Goal: Information Seeking & Learning: Find specific fact

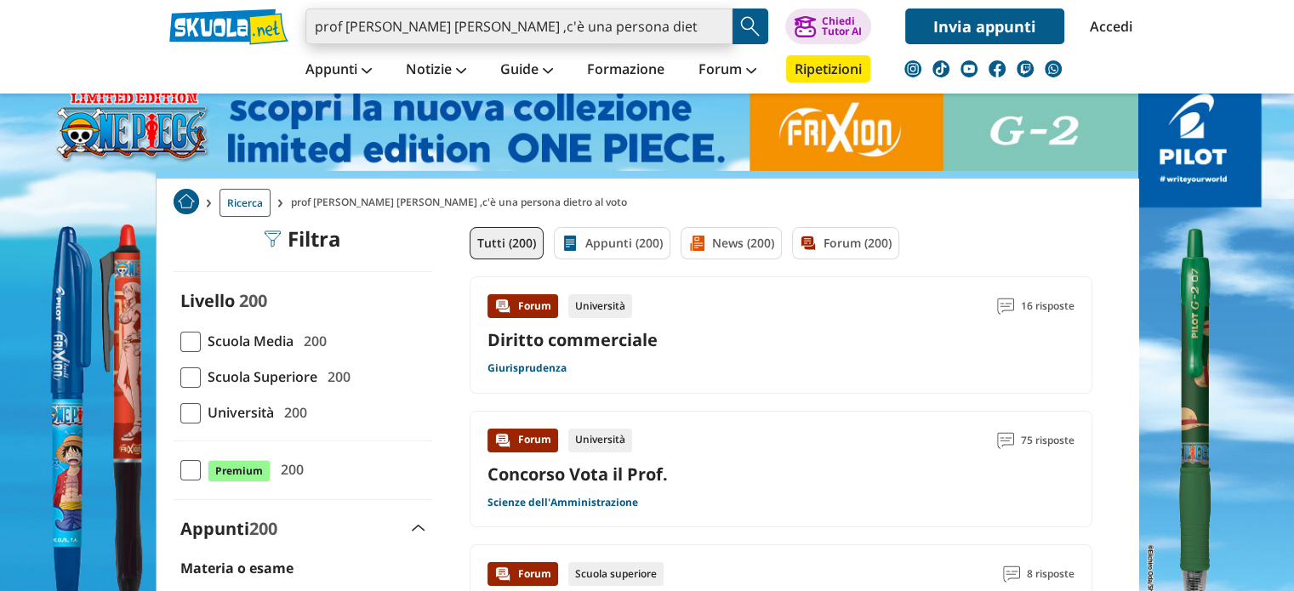
click at [648, 33] on input "prof siate giusti ma gentili ,c'è una persona dietro al voto" at bounding box center [518, 27] width 427 height 36
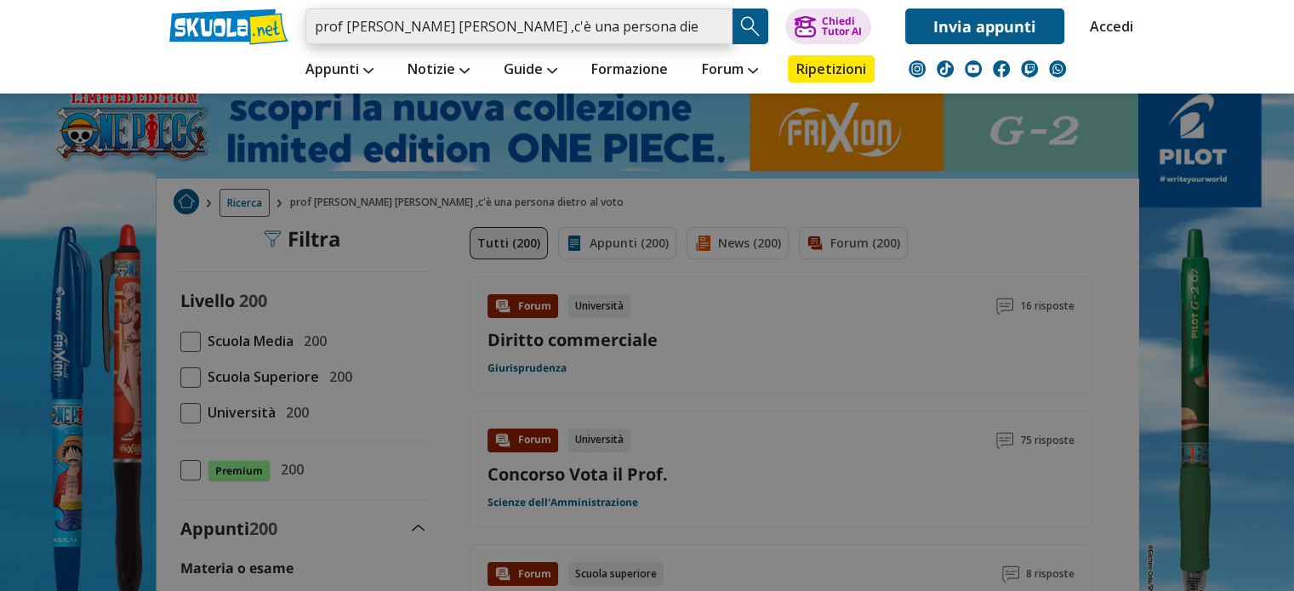
click at [676, 31] on input "prof siate giusti ma gentili ,c'è una persona dietro al voto" at bounding box center [518, 27] width 427 height 36
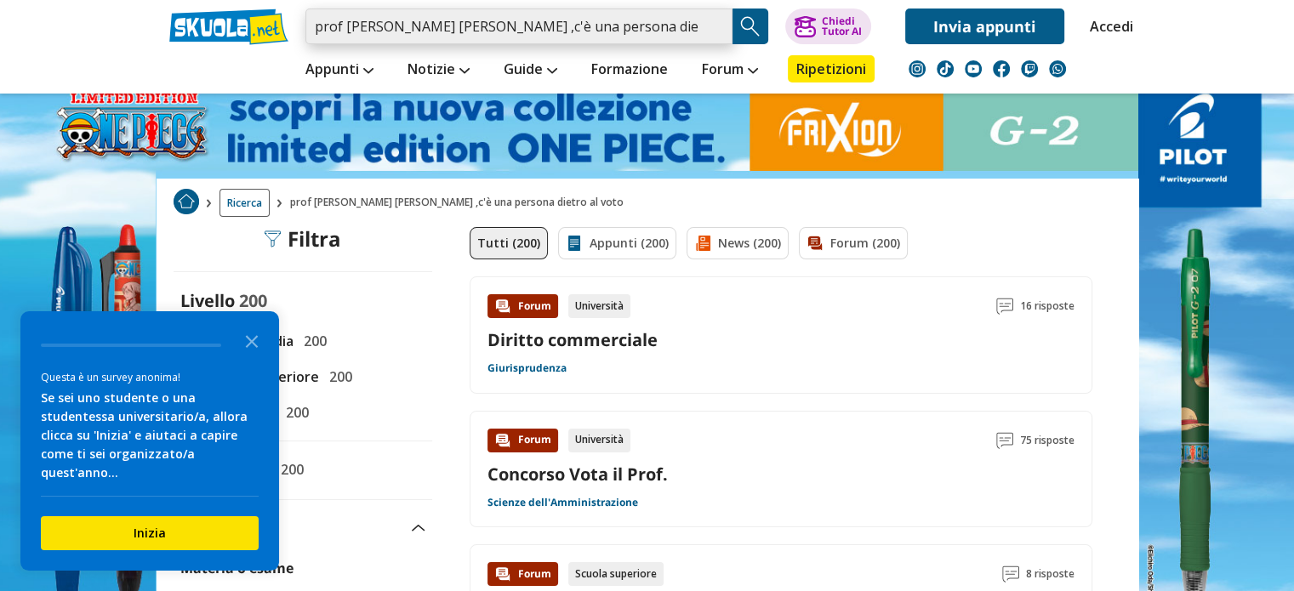
click at [710, 23] on input "prof siate giusti ma gentili ,c'è una persona dietro al voto" at bounding box center [518, 27] width 427 height 36
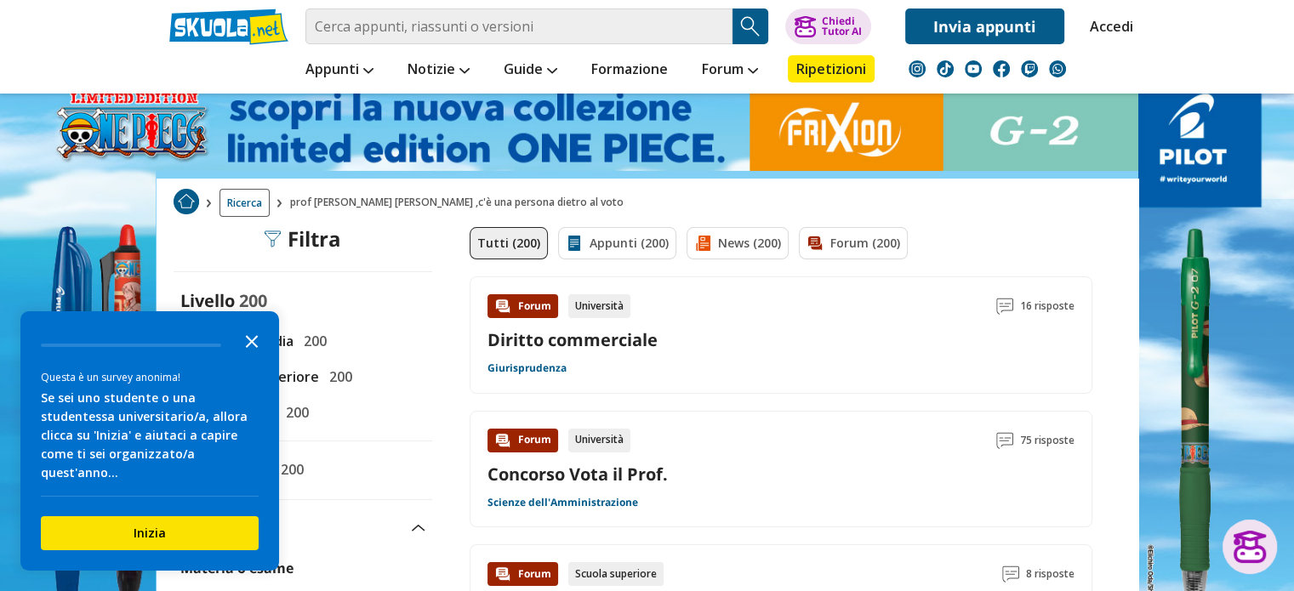
click at [250, 346] on icon "Close the survey" at bounding box center [252, 340] width 34 height 34
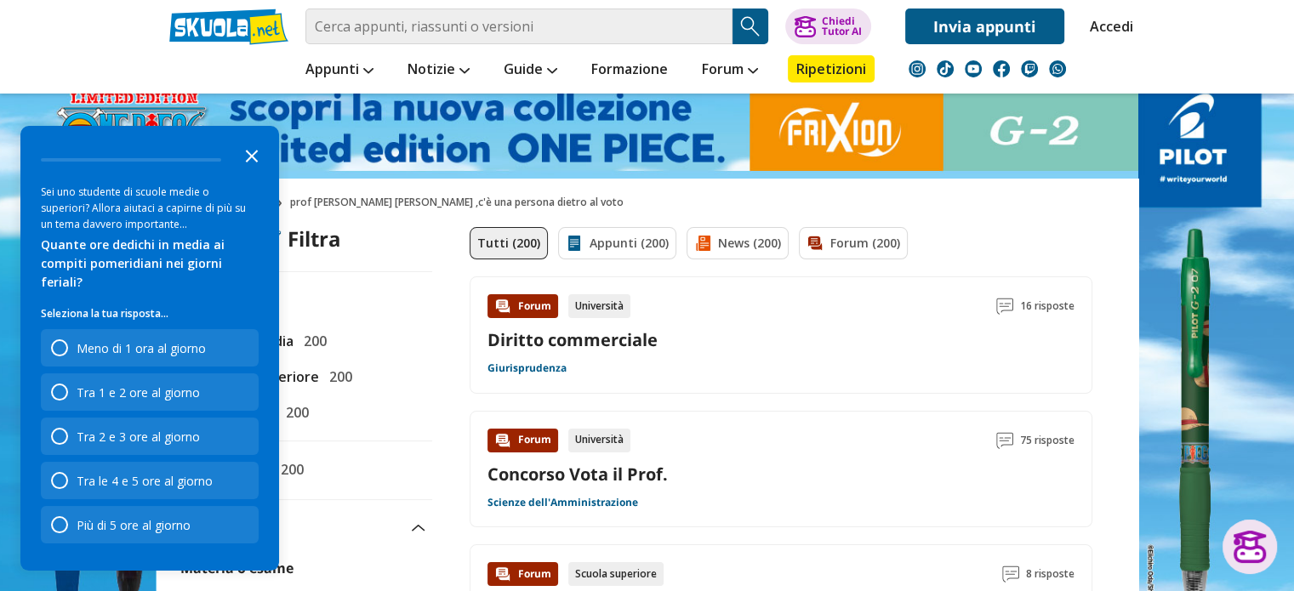
click at [259, 170] on icon "Close the survey" at bounding box center [252, 155] width 34 height 34
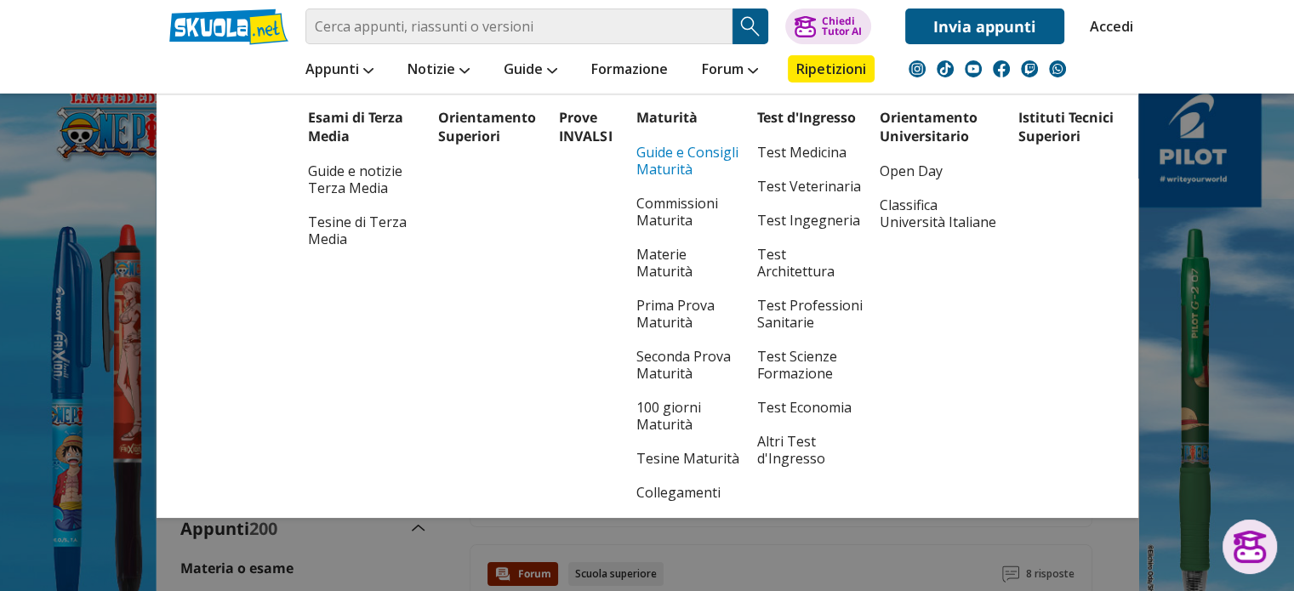
click at [674, 163] on link "Guide e Consigli Maturità" at bounding box center [687, 160] width 103 height 51
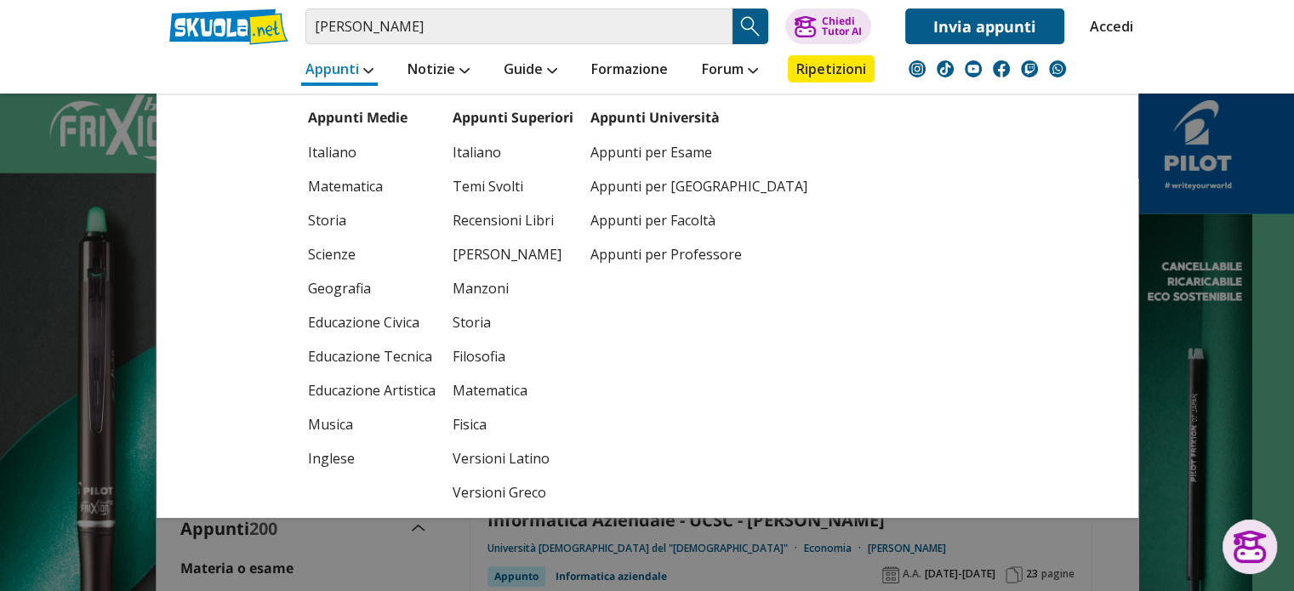
click at [320, 60] on link "Appunti" at bounding box center [339, 70] width 77 height 31
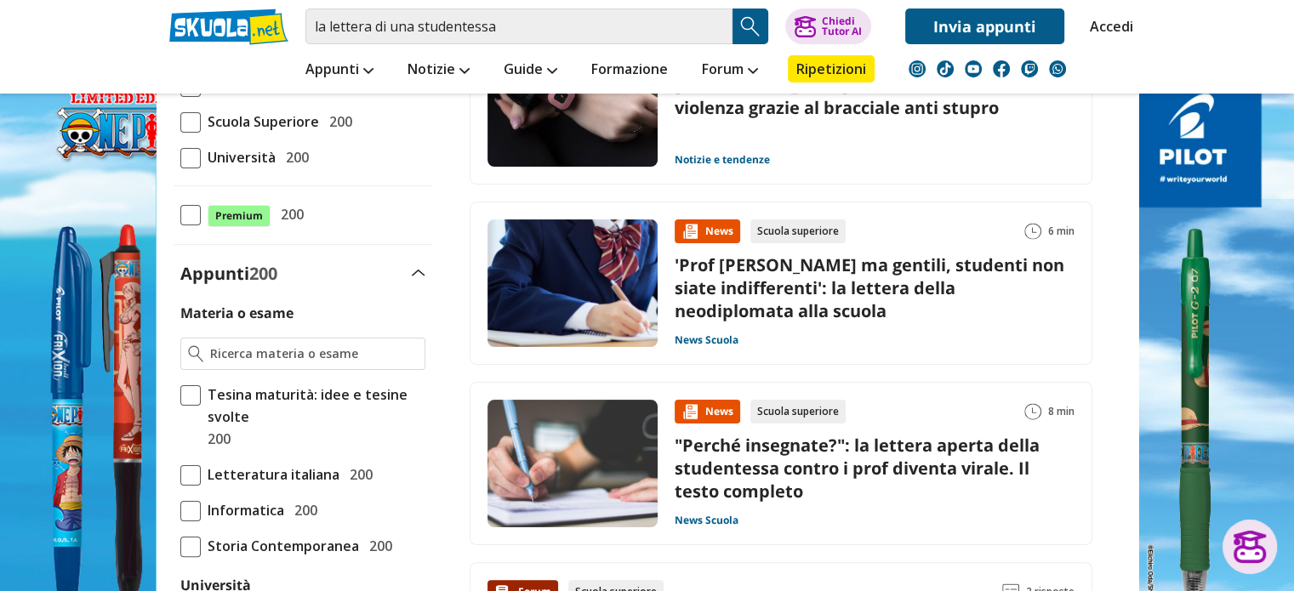
scroll to position [242, 0]
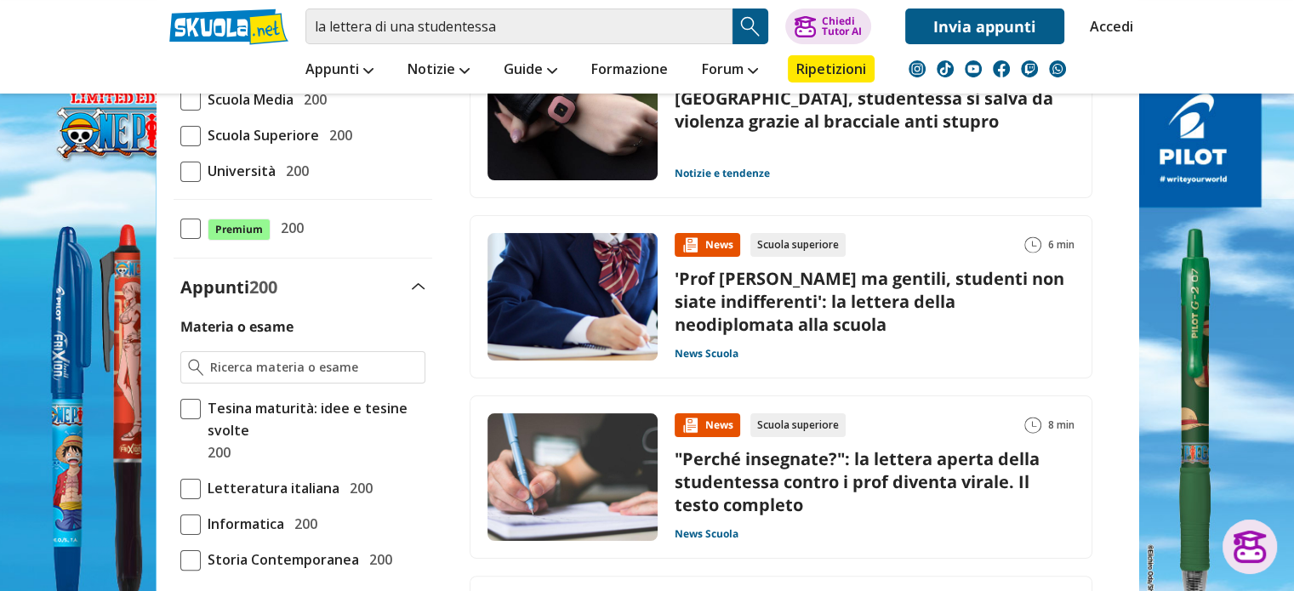
click at [753, 300] on link "'Prof siate giusti ma gentili, studenti non siate indifferenti': la lettera del…" at bounding box center [870, 301] width 390 height 69
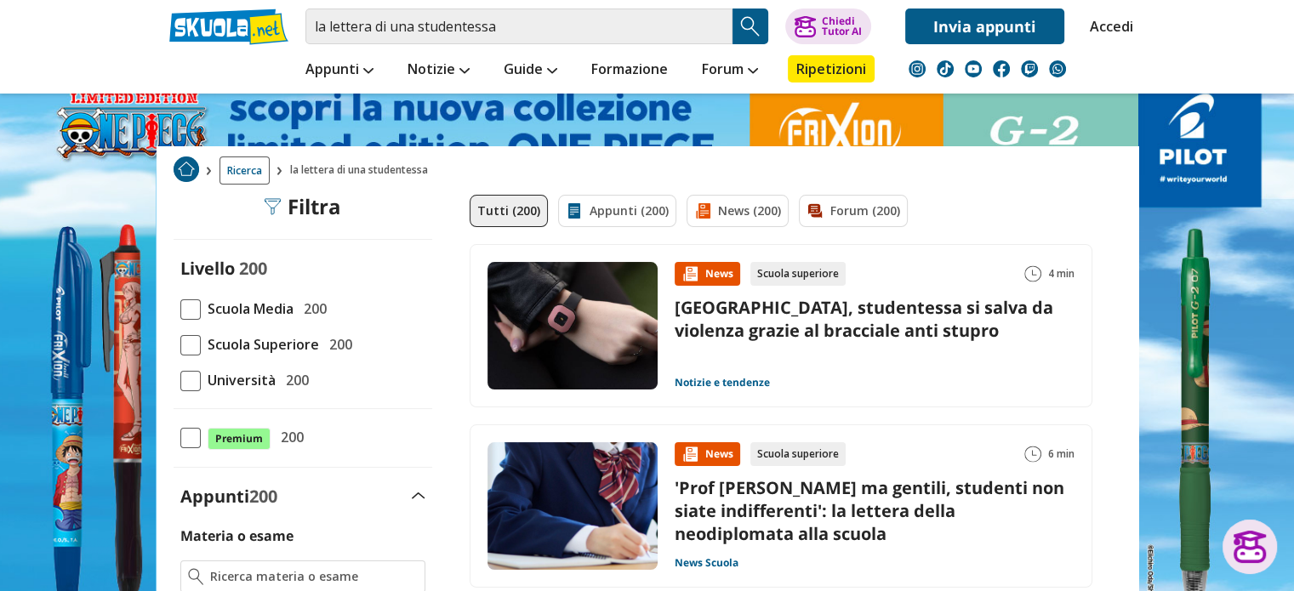
scroll to position [18, 0]
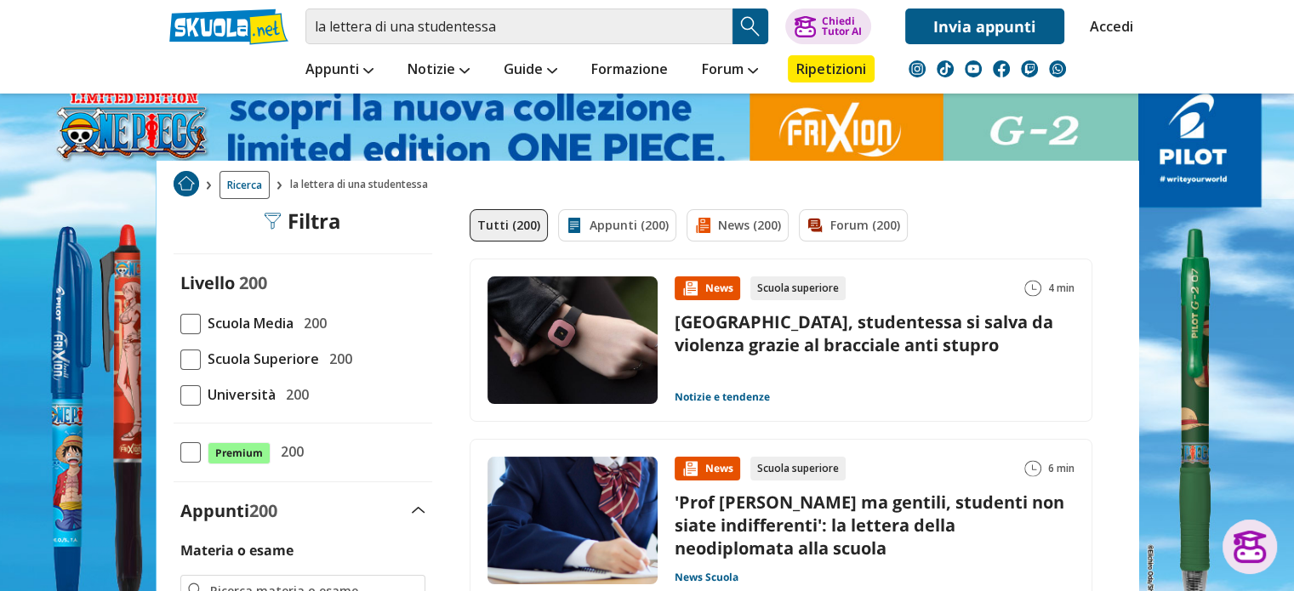
click at [193, 357] on span at bounding box center [190, 360] width 20 height 20
click at [180, 359] on input "Scuola Superiore 200" at bounding box center [180, 359] width 0 height 0
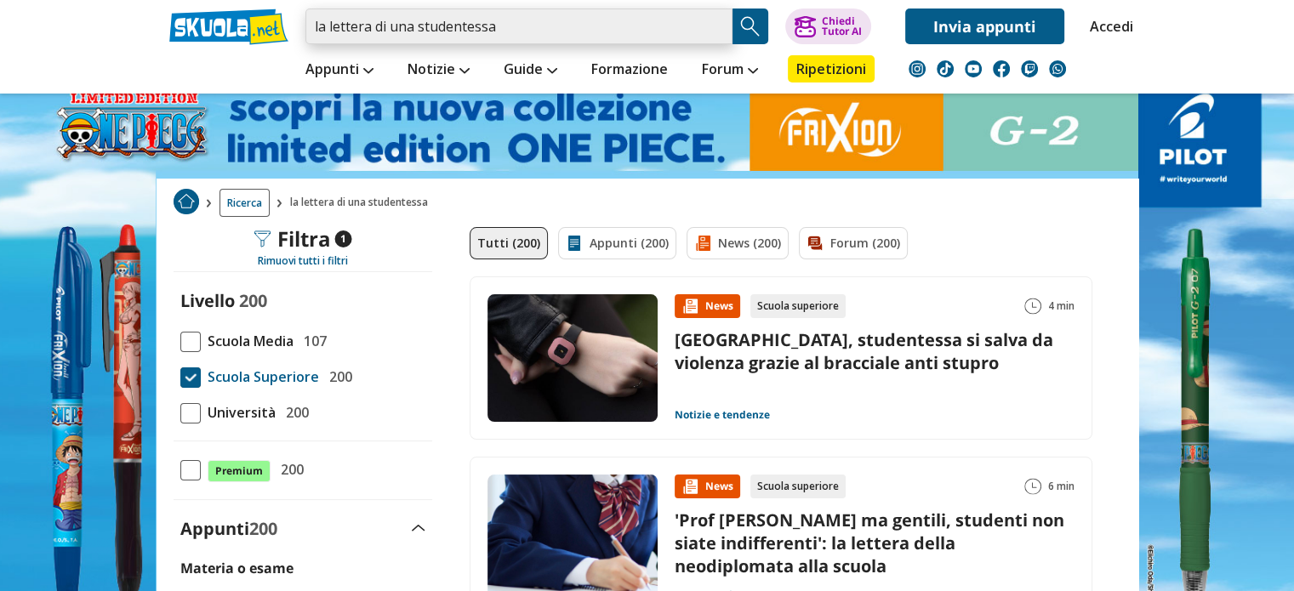
click at [711, 21] on input "la lettera di una studentessa" at bounding box center [518, 27] width 427 height 36
click at [667, 23] on input "search" at bounding box center [518, 27] width 427 height 36
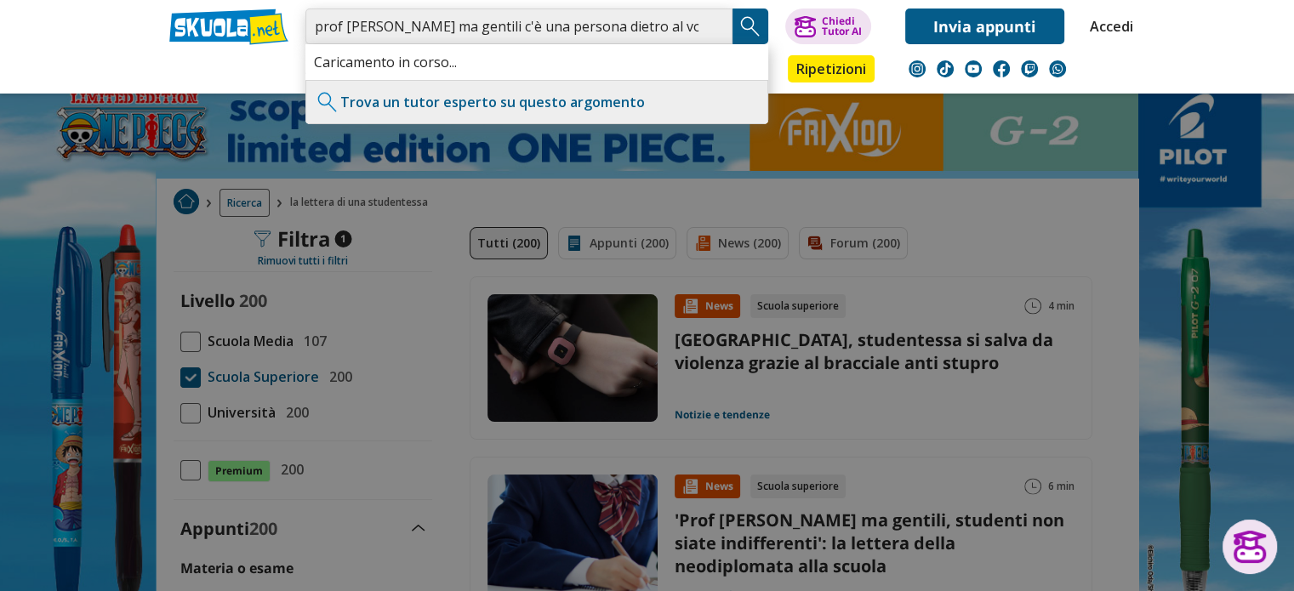
type input "prof siate giusti ma gentili c'è una persona dietro al voto"
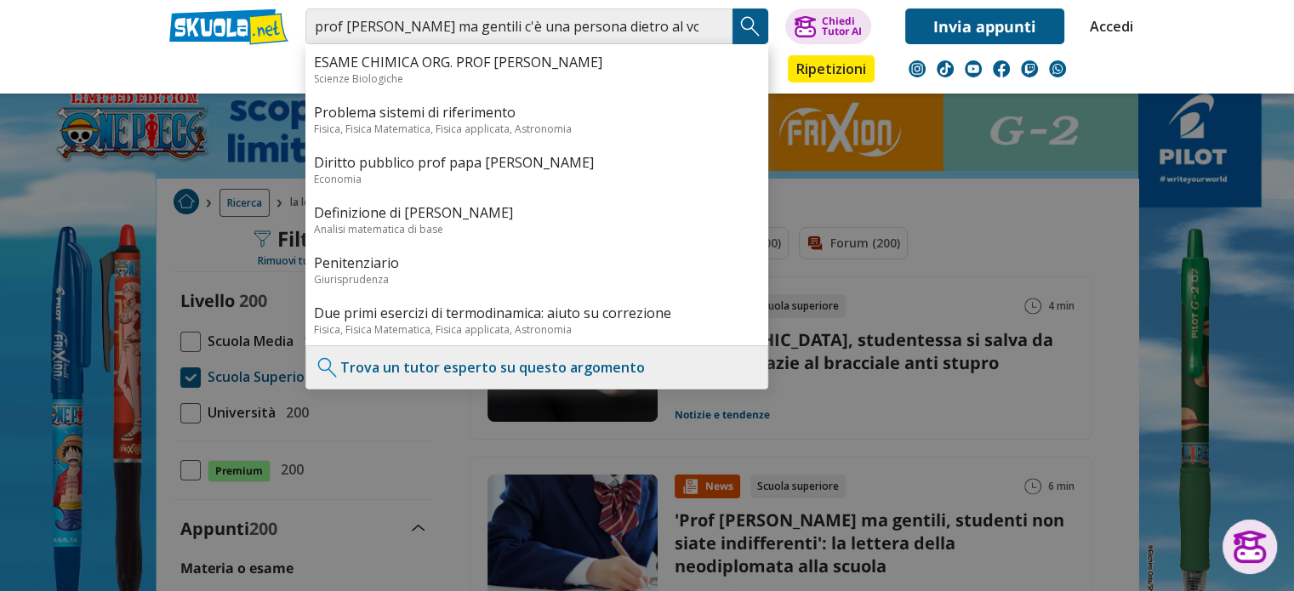
click at [748, 25] on img "Search Button" at bounding box center [751, 27] width 26 height 26
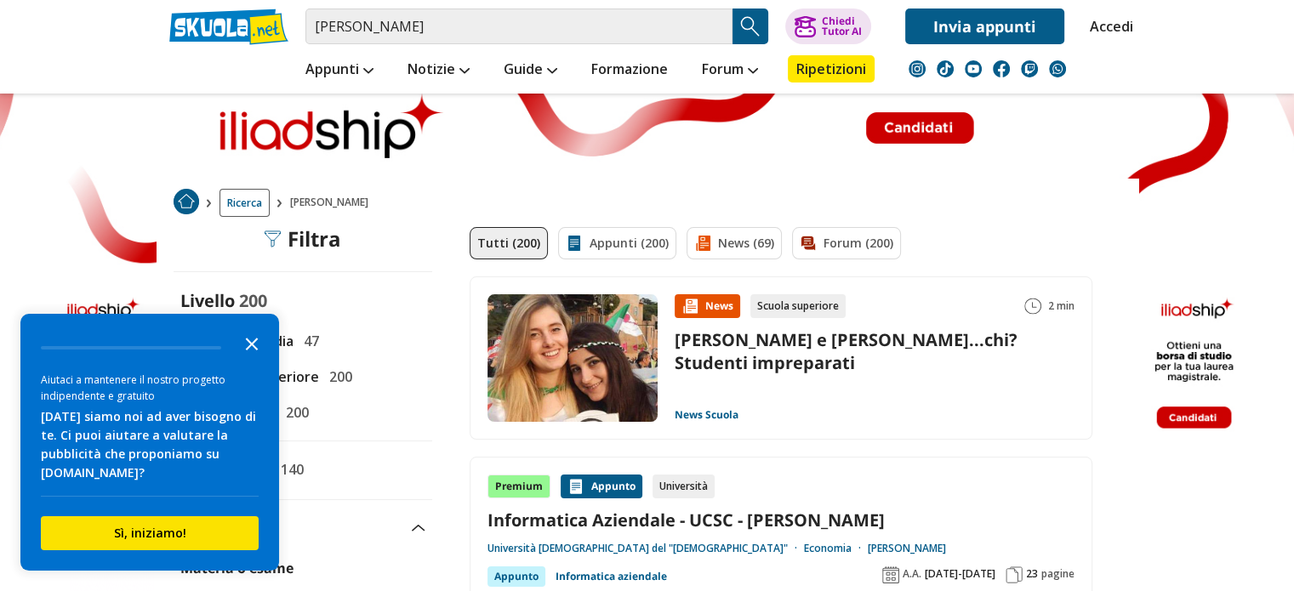
click at [252, 351] on icon "Close the survey" at bounding box center [252, 343] width 34 height 34
